Goal: Information Seeking & Learning: Learn about a topic

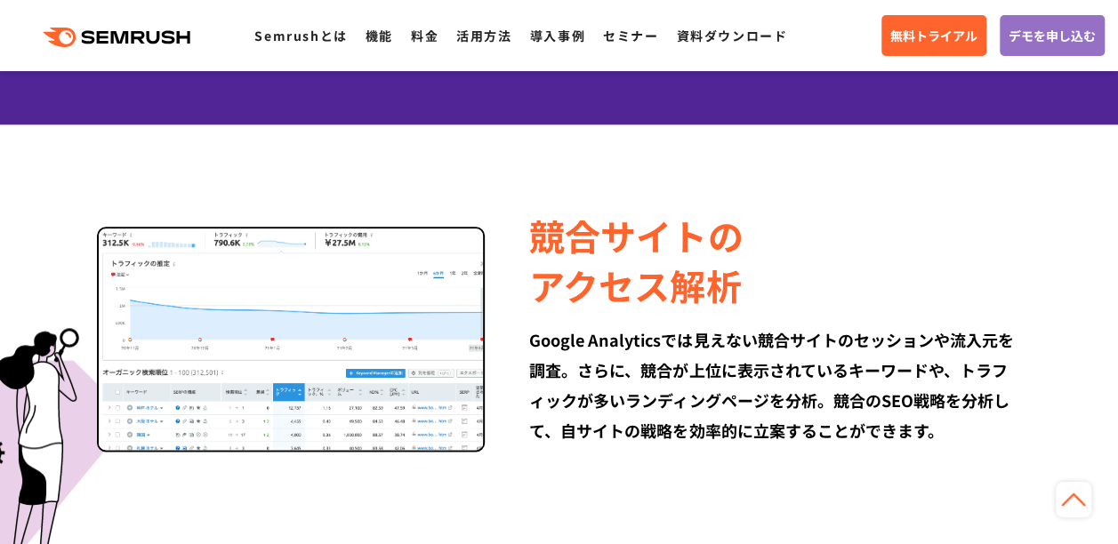
scroll to position [1068, 0]
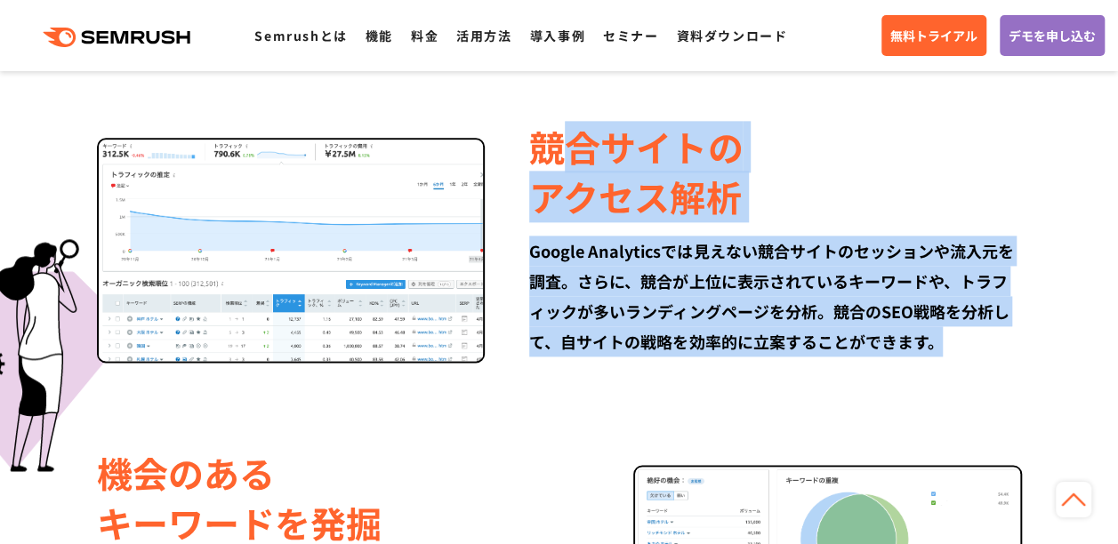
drag, startPoint x: 571, startPoint y: 150, endPoint x: 1010, endPoint y: 333, distance: 475.0
click at [1010, 333] on div "競合サイトの アクセス解析 Google Analyticsでは見えない競合サイトのセッションや流入元を調査。さらに、競合が上位に表示されているキーワードや、…" at bounding box center [753, 239] width 536 height 235
click at [1010, 333] on div "Google Analyticsでは見えない競合サイトのセッションや流入元を調査。さらに、競合が上位に表示されているキーワードや、トラフィックが多いランディン…" at bounding box center [775, 296] width 492 height 121
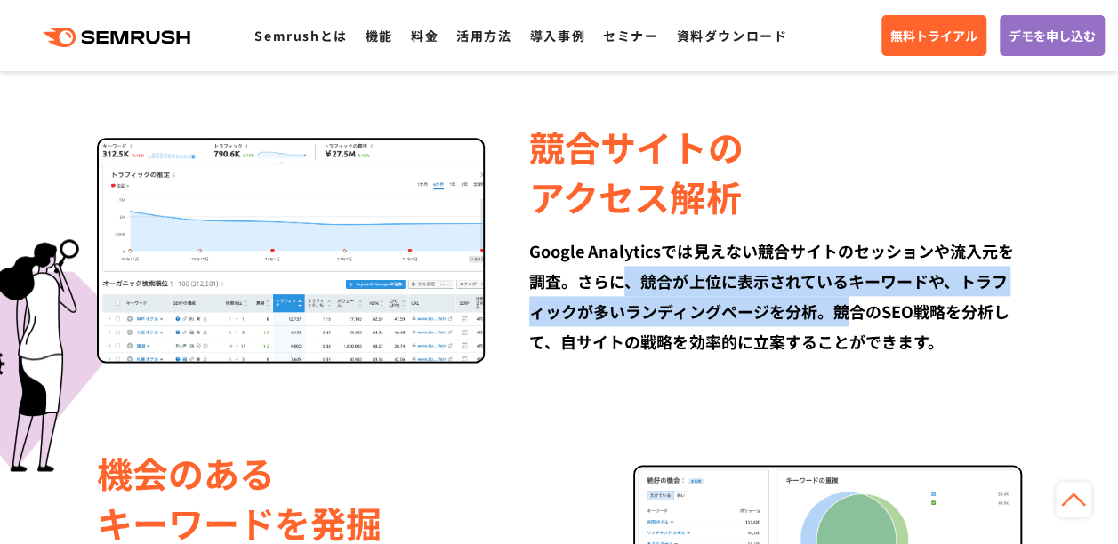
drag, startPoint x: 625, startPoint y: 267, endPoint x: 902, endPoint y: 304, distance: 280.1
click at [902, 304] on div "Google Analyticsでは見えない競合サイトのセッションや流入元を調査。さらに、競合が上位に表示されているキーワードや、トラフィックが多いランディン…" at bounding box center [775, 296] width 492 height 121
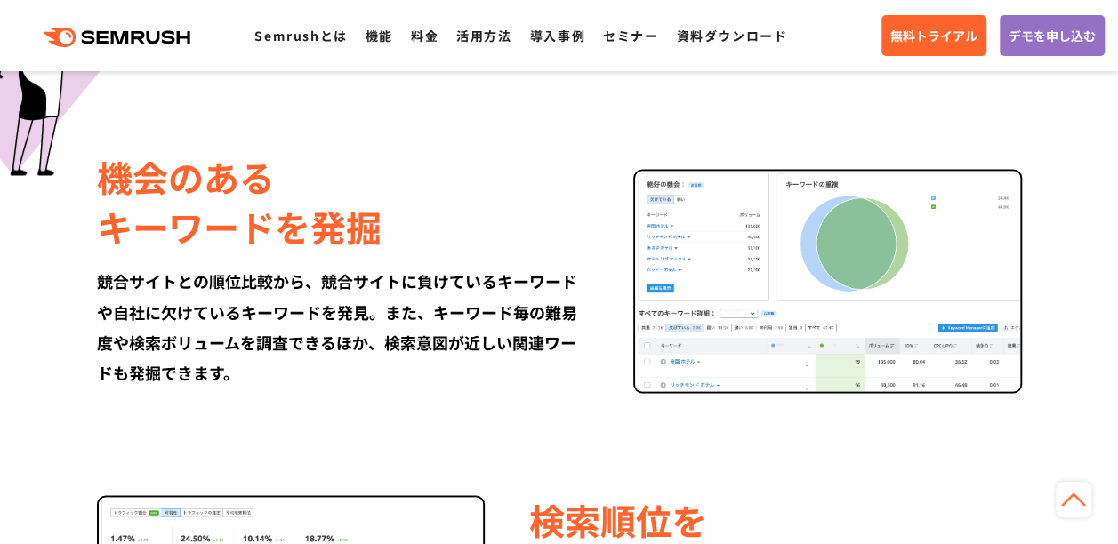
scroll to position [1424, 0]
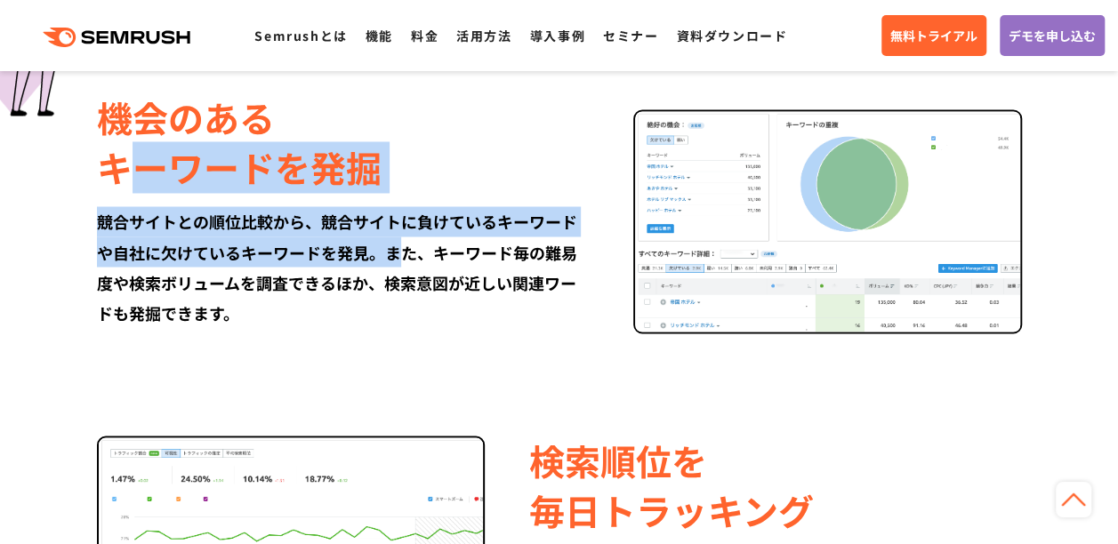
drag, startPoint x: 405, startPoint y: 247, endPoint x: 452, endPoint y: 265, distance: 50.4
click at [452, 264] on div "機会のある キーワードを発掘 競合サイトとの順位比較から、競合サイトに負けているキーワードや自社に欠けているキーワードを発見。また、キーワード毎の難易度や検索…" at bounding box center [365, 210] width 536 height 235
click at [452, 265] on div "競合サイトとの順位比較から、競合サイトに負けているキーワードや自社に欠けているキーワードを発見。また、キーワード毎の難易度や検索ボリュームを調査できるほか、検…" at bounding box center [343, 266] width 492 height 121
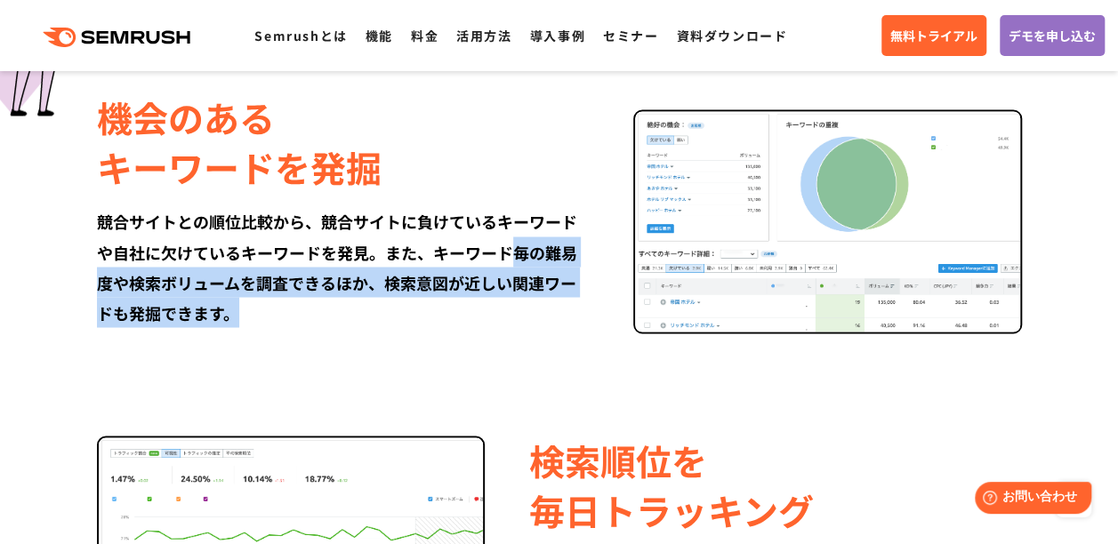
click at [566, 308] on div "競合サイトとの順位比較から、競合サイトに負けているキーワードや自社に欠けているキーワードを発見。また、キーワード毎の難易度や検索ボリュームを調査できるほか、検…" at bounding box center [343, 266] width 492 height 121
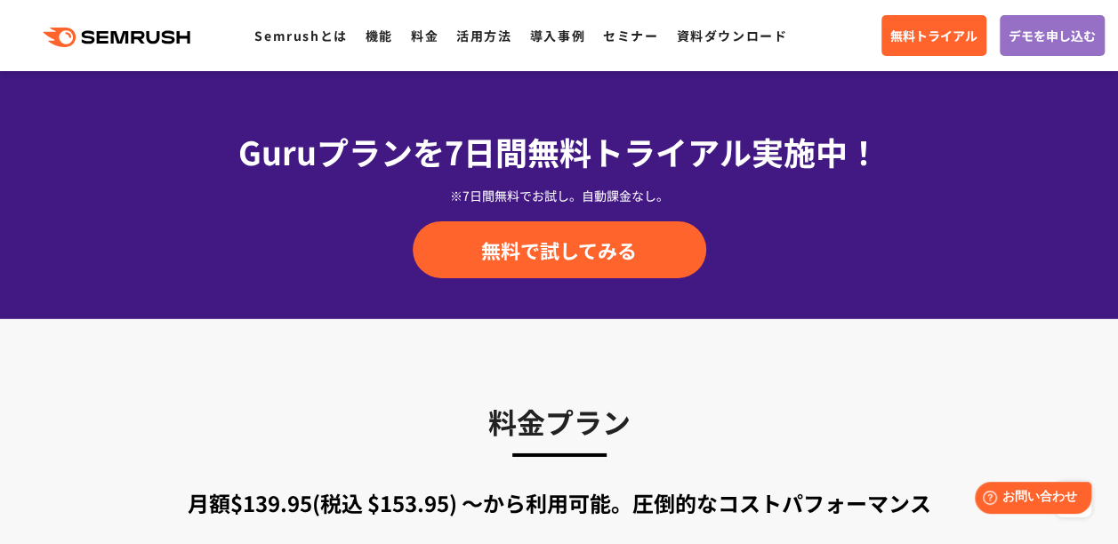
scroll to position [2758, 0]
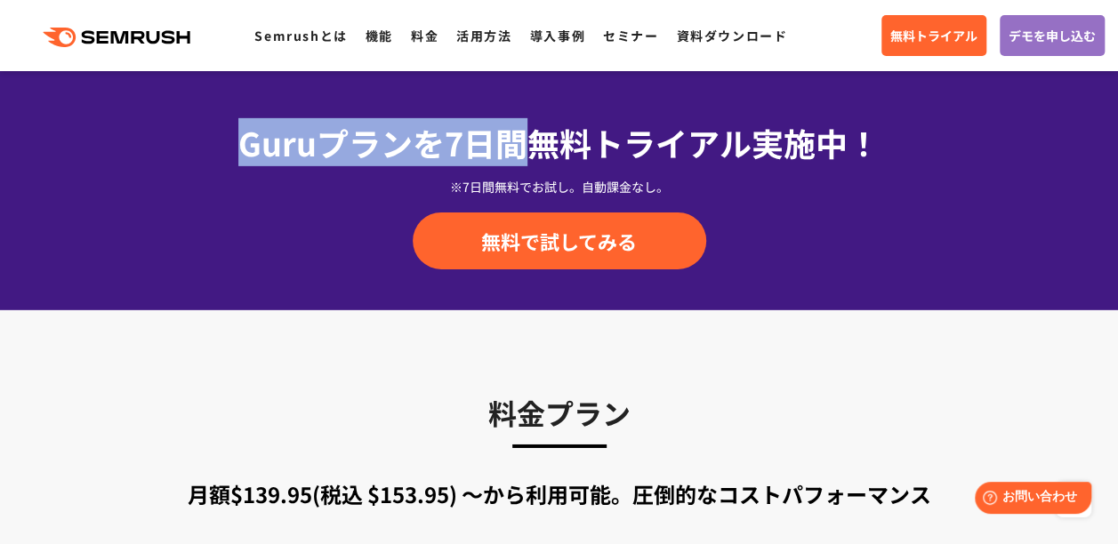
drag, startPoint x: 391, startPoint y: 149, endPoint x: 682, endPoint y: 156, distance: 290.1
click at [652, 158] on div "Guruプランを7日間 無料トライアル実施中！" at bounding box center [560, 142] width 934 height 48
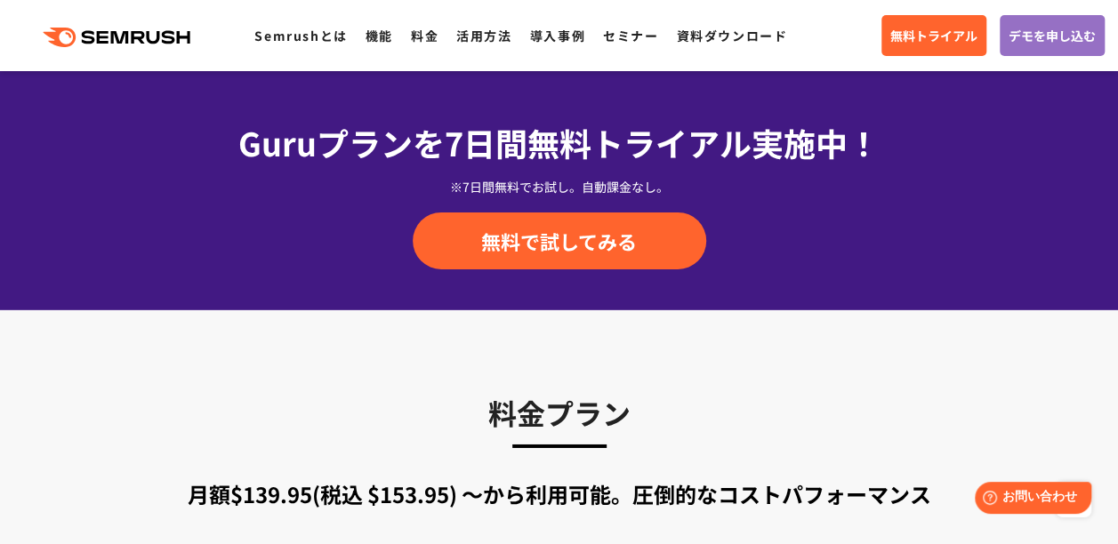
drag, startPoint x: 691, startPoint y: 158, endPoint x: 707, endPoint y: 160, distance: 16.1
click at [695, 160] on span "無料トライアル実施中！" at bounding box center [704, 142] width 352 height 46
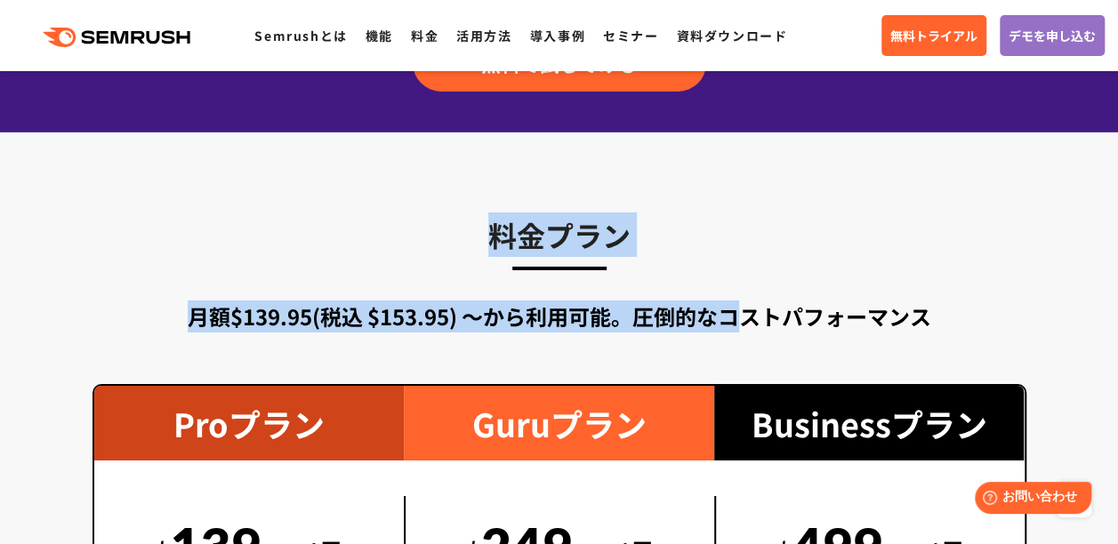
drag, startPoint x: 744, startPoint y: 324, endPoint x: 816, endPoint y: 329, distance: 72.3
click at [815, 329] on div "料金プラン 月額$139.95(税込 $153.95) 〜から利用可能。圧倒的なコストパフォーマンス Proプラン $ 139 .95/月 (税込 $153.…" at bounding box center [560, 538] width 934 height 651
click at [816, 329] on div "月額$139.95(税込 $153.95) 〜から利用可能。圧倒的なコストパフォーマンス" at bounding box center [560, 317] width 934 height 32
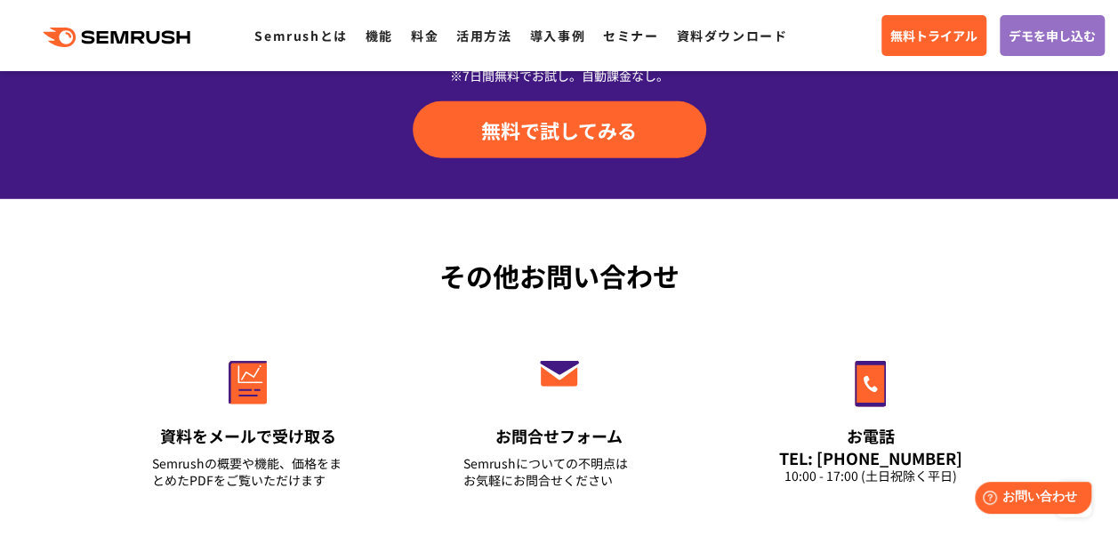
scroll to position [5769, 0]
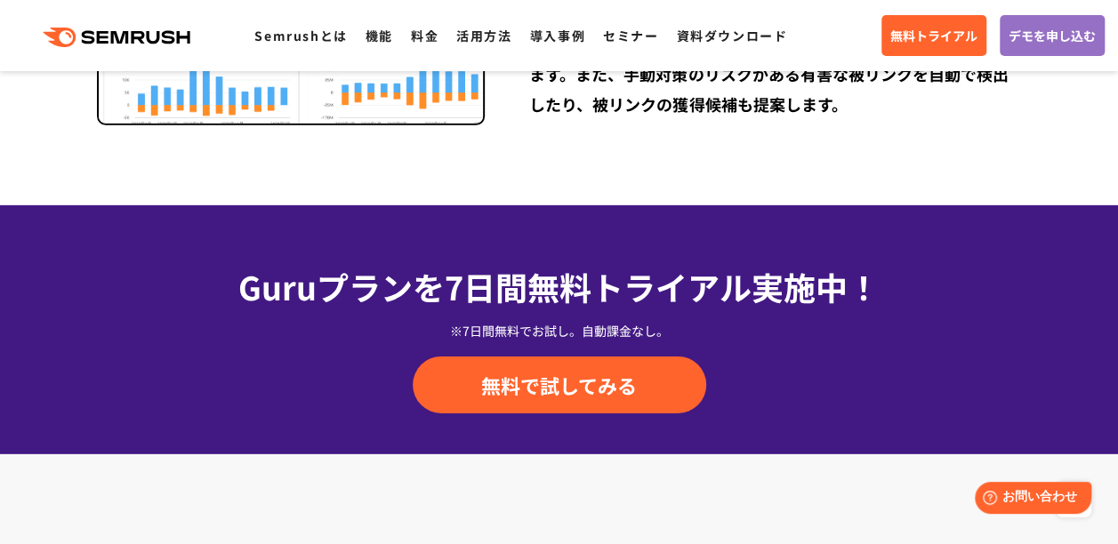
scroll to position [2669, 0]
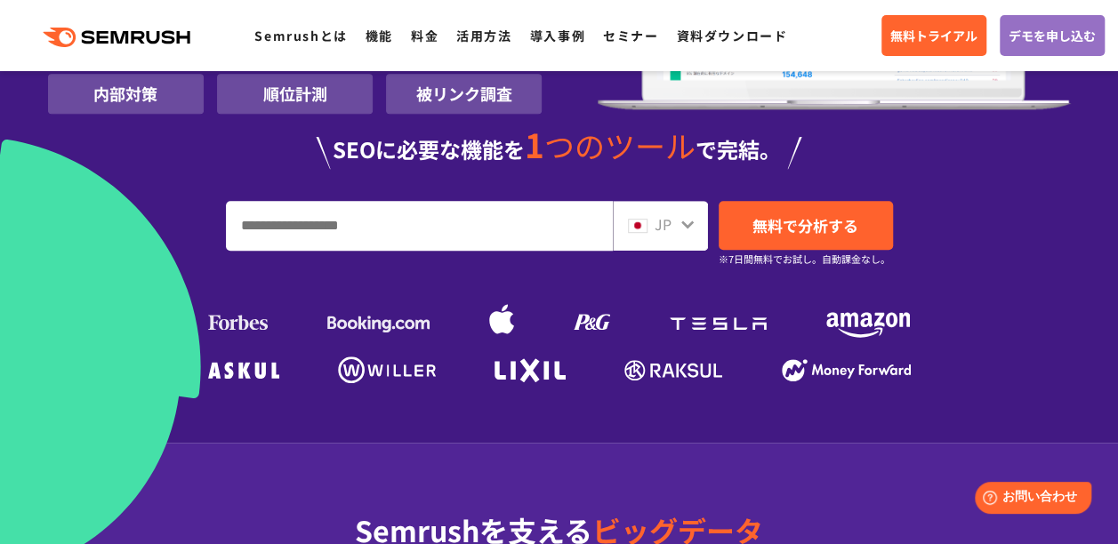
scroll to position [445, 0]
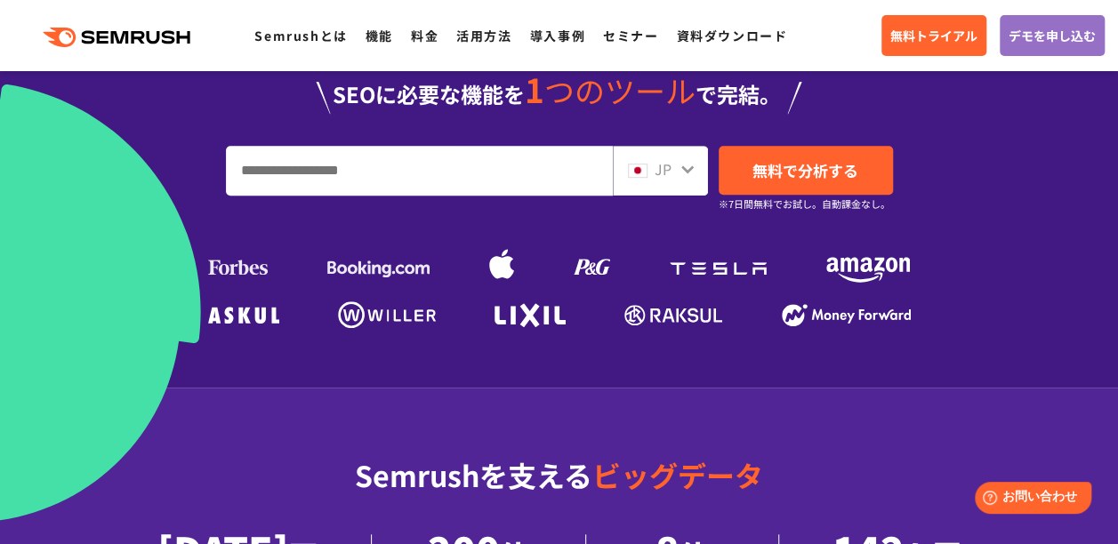
click at [407, 169] on input "URL、キーワードを入力してください" at bounding box center [419, 171] width 385 height 48
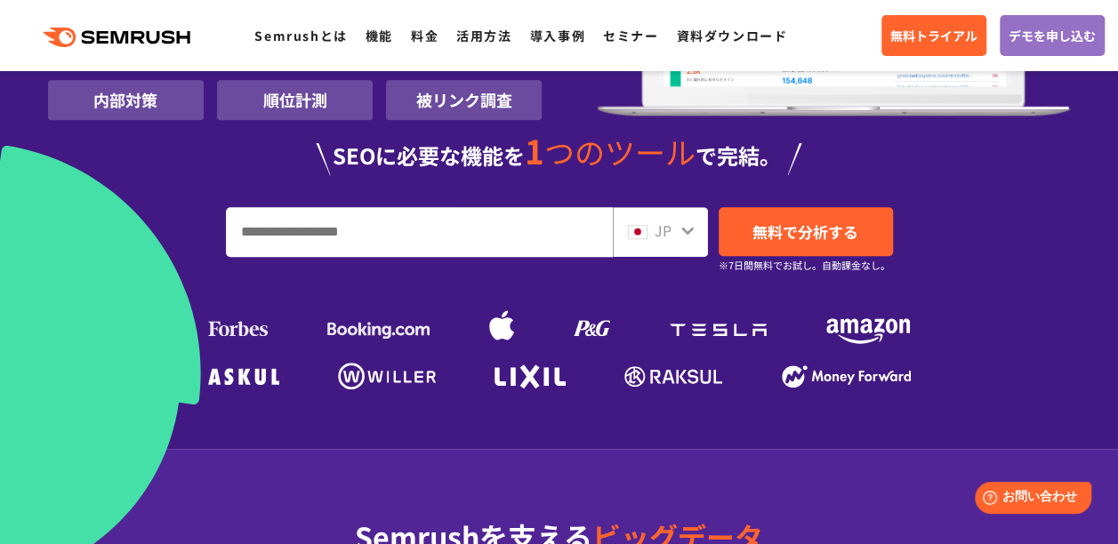
scroll to position [356, 0]
